Goal: Navigation & Orientation: Understand site structure

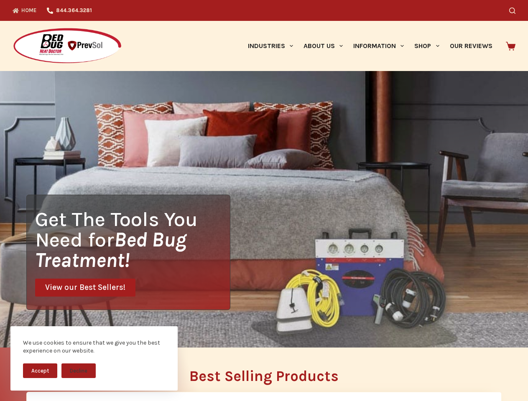
click at [264, 201] on div "Get The Tools You Need for Bed Bug Treatment! View our Best Sellers!" at bounding box center [264, 209] width 528 height 277
click at [40, 371] on button "Accept" at bounding box center [40, 371] width 34 height 15
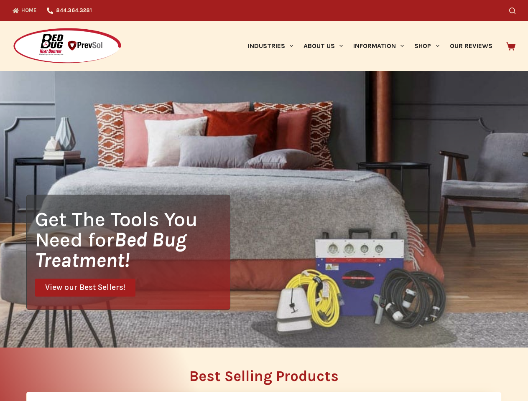
click at [79, 371] on button "Decline" at bounding box center [78, 377] width 34 height 15
click at [516, 10] on icon "Search" at bounding box center [512, 11] width 6 height 6
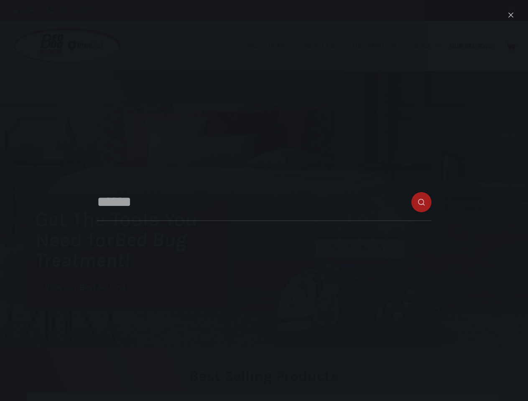
click at [273, 46] on link "Industries" at bounding box center [271, 46] width 56 height 50
click at [327, 46] on link "About Us" at bounding box center [323, 46] width 50 height 50
click at [382, 46] on link "Information" at bounding box center [378, 46] width 61 height 50
click at [430, 46] on link "Shop" at bounding box center [426, 46] width 35 height 50
